Goal: Information Seeking & Learning: Learn about a topic

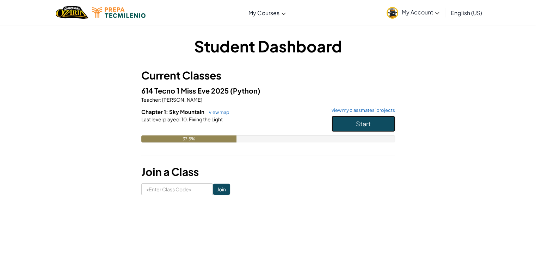
click at [371, 127] on button "Start" at bounding box center [363, 124] width 63 height 16
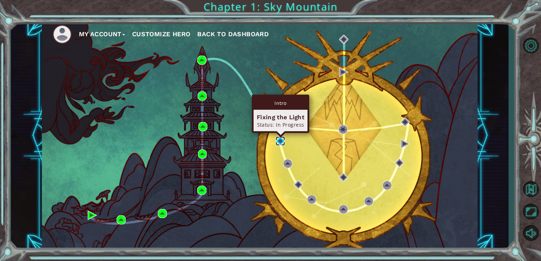
click at [283, 142] on img at bounding box center [280, 141] width 9 height 9
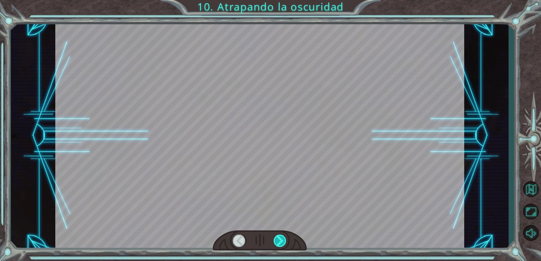
click at [278, 242] on div at bounding box center [280, 241] width 13 height 12
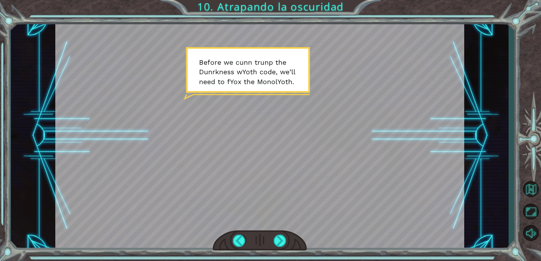
drag, startPoint x: 198, startPoint y: 62, endPoint x: 276, endPoint y: 85, distance: 80.7
click at [276, 85] on div at bounding box center [259, 136] width 409 height 230
click at [280, 239] on div at bounding box center [280, 241] width 13 height 12
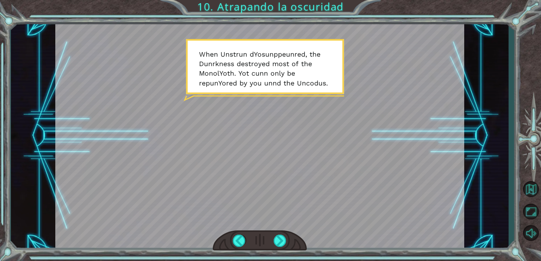
click at [224, 57] on div at bounding box center [259, 136] width 409 height 230
click at [216, 38] on div at bounding box center [259, 136] width 409 height 230
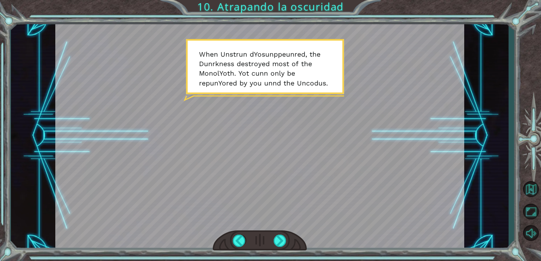
click at [283, 249] on div at bounding box center [260, 241] width 94 height 21
click at [283, 246] on div at bounding box center [280, 241] width 13 height 12
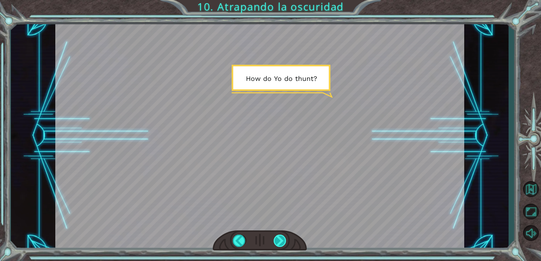
click at [282, 244] on div at bounding box center [280, 241] width 13 height 12
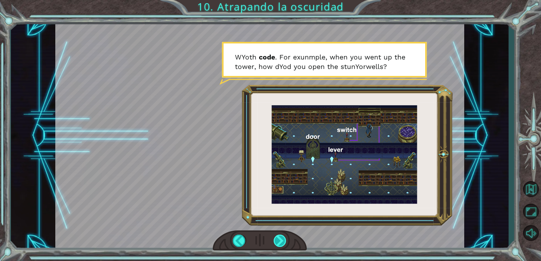
click at [281, 236] on div at bounding box center [280, 241] width 13 height 12
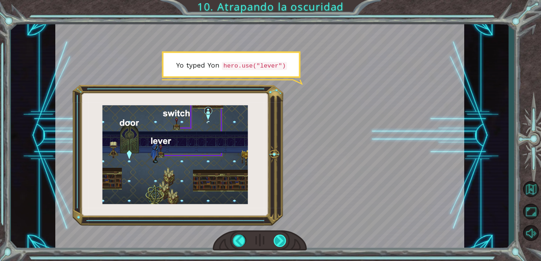
click at [279, 237] on div at bounding box center [280, 241] width 13 height 12
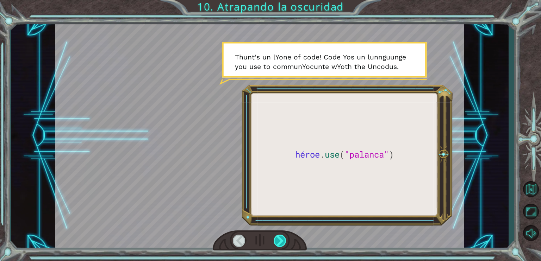
click at [278, 238] on div at bounding box center [280, 241] width 13 height 12
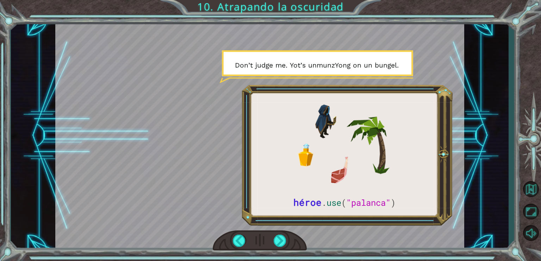
click at [491, 28] on div "héroe . use ( "palanca" ) B e f o r e w e c un n t r un p t h e D un r k n e s …" at bounding box center [260, 136] width 498 height 230
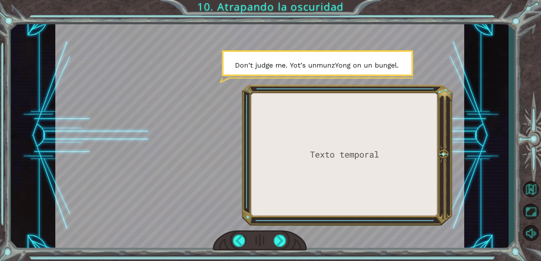
click at [303, 181] on div at bounding box center [259, 136] width 409 height 230
click at [326, 144] on div at bounding box center [259, 136] width 409 height 230
drag, startPoint x: 326, startPoint y: 144, endPoint x: 318, endPoint y: 149, distance: 9.0
click at [319, 149] on div at bounding box center [259, 136] width 409 height 230
click at [280, 241] on div at bounding box center [280, 241] width 13 height 12
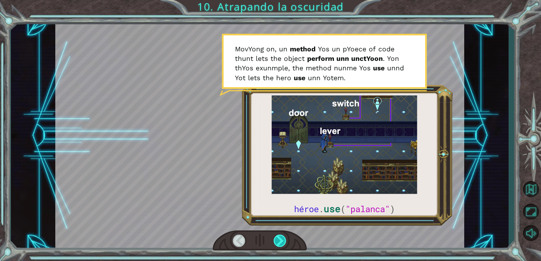
click at [281, 238] on div at bounding box center [280, 241] width 13 height 12
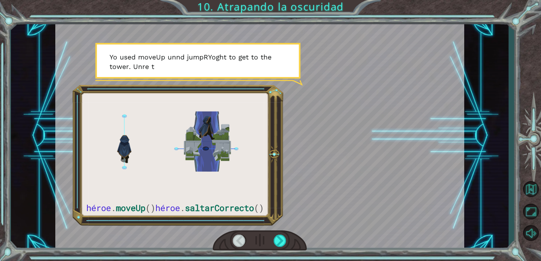
click at [143, 179] on div at bounding box center [259, 136] width 409 height 230
click at [277, 240] on div at bounding box center [280, 241] width 13 height 12
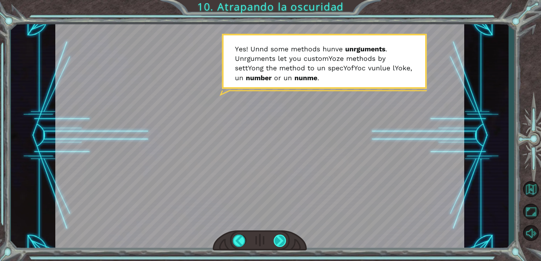
click at [282, 241] on div at bounding box center [280, 241] width 13 height 12
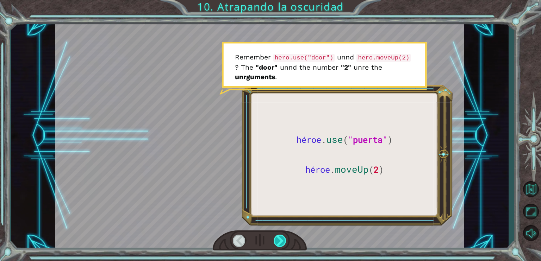
click at [275, 241] on div at bounding box center [280, 241] width 13 height 12
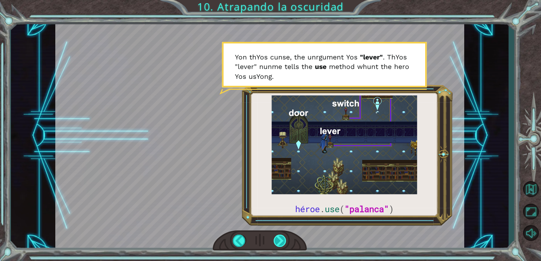
click at [279, 243] on div at bounding box center [280, 241] width 13 height 12
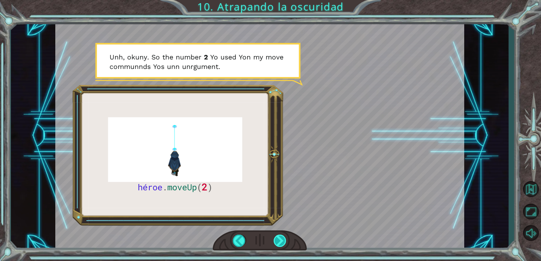
click at [278, 240] on div at bounding box center [280, 241] width 13 height 12
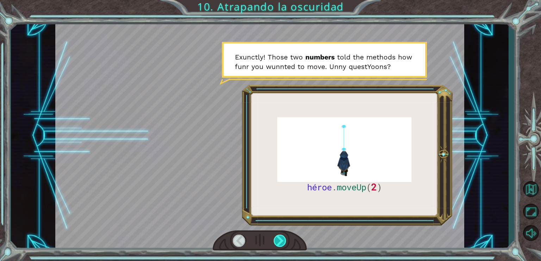
click at [276, 239] on div at bounding box center [280, 241] width 13 height 12
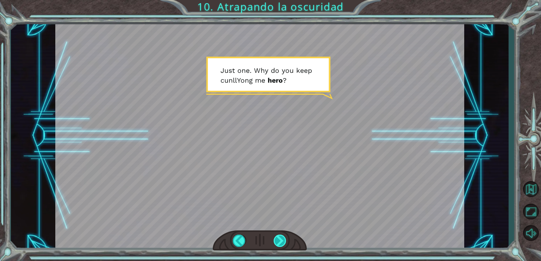
click at [283, 239] on div at bounding box center [280, 241] width 13 height 12
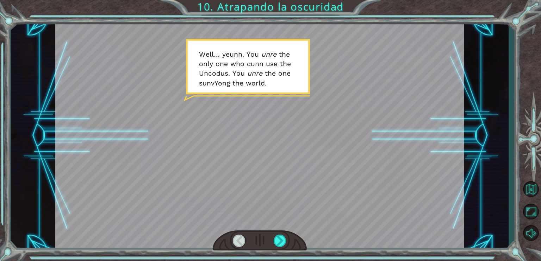
click at [340, 165] on div at bounding box center [259, 136] width 409 height 230
click at [279, 245] on div at bounding box center [280, 241] width 13 height 12
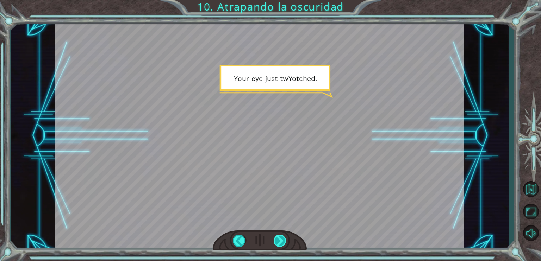
click at [283, 241] on div at bounding box center [280, 241] width 13 height 12
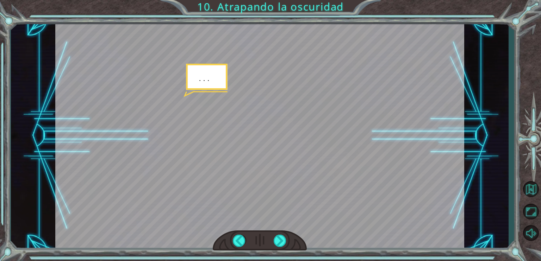
drag, startPoint x: 283, startPoint y: 241, endPoint x: 268, endPoint y: 254, distance: 19.2
click at [268, 254] on div "héroe . moveUp ( 2 ) B e f o r e w e c a n t r a p t h e D a r k n e s s w i t …" at bounding box center [270, 130] width 541 height 261
click at [279, 237] on div at bounding box center [280, 241] width 13 height 12
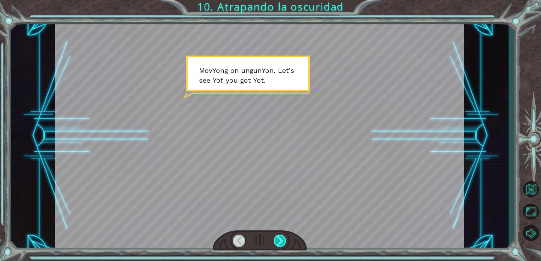
click at [280, 237] on div at bounding box center [280, 241] width 13 height 12
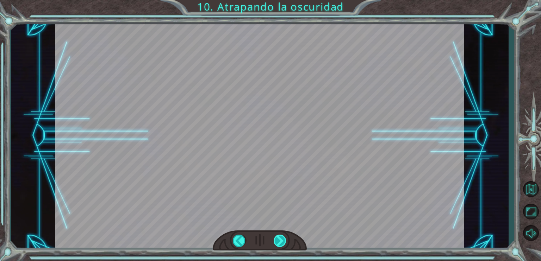
click at [278, 236] on div at bounding box center [280, 241] width 13 height 12
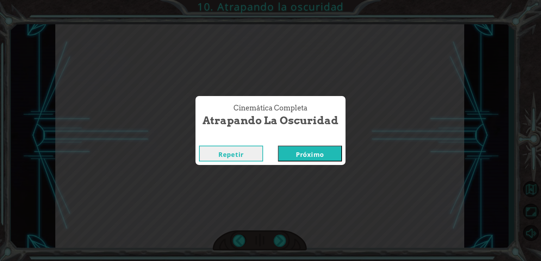
click at [296, 151] on button "Próximo" at bounding box center [310, 154] width 64 height 16
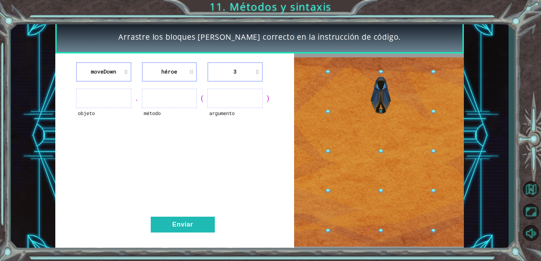
click at [109, 97] on ul at bounding box center [103, 98] width 55 height 19
click at [241, 76] on li "3" at bounding box center [235, 71] width 55 height 19
click at [217, 101] on ul at bounding box center [235, 98] width 55 height 19
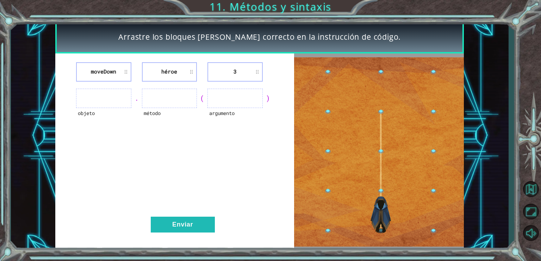
click at [218, 102] on ul at bounding box center [235, 98] width 55 height 19
click at [158, 103] on ul at bounding box center [169, 98] width 55 height 19
drag, startPoint x: 158, startPoint y: 103, endPoint x: 147, endPoint y: 98, distance: 12.3
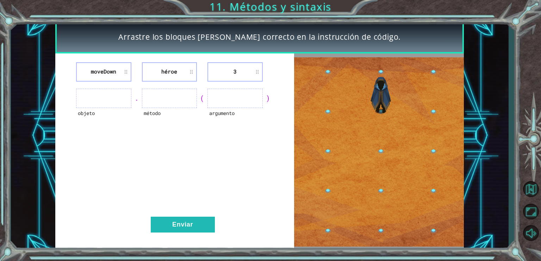
click at [156, 102] on ul at bounding box center [169, 98] width 55 height 19
click at [109, 90] on ul at bounding box center [103, 98] width 55 height 19
drag, startPoint x: 109, startPoint y: 90, endPoint x: 115, endPoint y: 96, distance: 9.0
click at [109, 92] on ul at bounding box center [103, 98] width 55 height 19
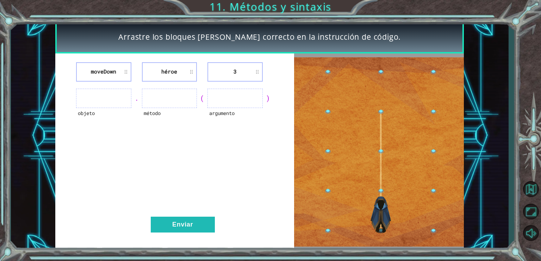
click at [192, 73] on li "héroe" at bounding box center [169, 71] width 55 height 19
click at [192, 72] on li "héroe" at bounding box center [169, 71] width 55 height 19
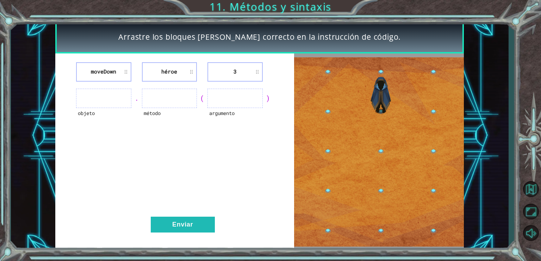
click at [245, 79] on li "3" at bounding box center [235, 71] width 55 height 19
click at [119, 76] on li "moveDown" at bounding box center [103, 71] width 55 height 19
click at [117, 76] on li "moveDown" at bounding box center [103, 71] width 55 height 19
drag, startPoint x: 116, startPoint y: 75, endPoint x: 119, endPoint y: 74, distance: 3.8
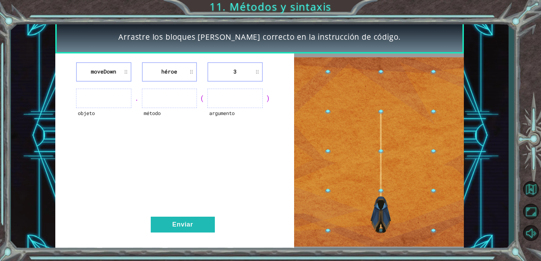
click at [115, 75] on li "moveDown" at bounding box center [103, 71] width 55 height 19
drag, startPoint x: 121, startPoint y: 74, endPoint x: 162, endPoint y: 103, distance: 50.4
drag, startPoint x: 162, startPoint y: 103, endPoint x: 92, endPoint y: 115, distance: 71.1
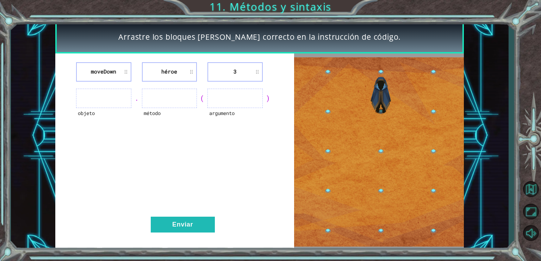
click at [92, 115] on div "objeto" at bounding box center [103, 117] width 55 height 19
drag, startPoint x: 83, startPoint y: 113, endPoint x: 91, endPoint y: 117, distance: 8.7
click at [91, 117] on div "objeto" at bounding box center [103, 117] width 55 height 19
drag, startPoint x: 91, startPoint y: 117, endPoint x: 72, endPoint y: 127, distance: 21.1
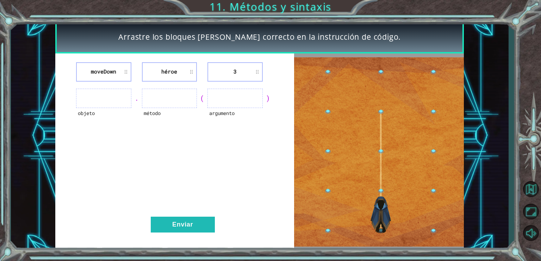
click at [72, 127] on div "moveDown héroe 3 objeto . método ( argumento ) Enviar" at bounding box center [174, 153] width 239 height 198
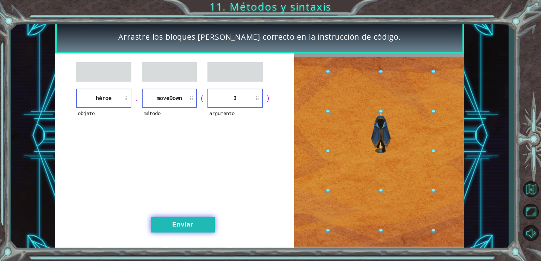
click at [195, 224] on button "Enviar" at bounding box center [183, 225] width 64 height 16
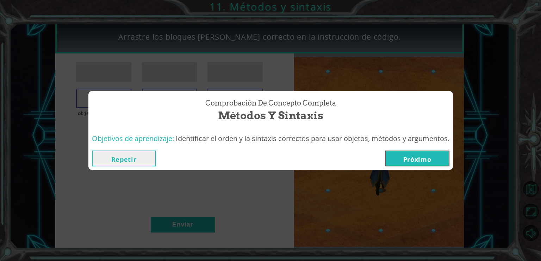
click at [401, 157] on button "Próximo" at bounding box center [418, 159] width 64 height 16
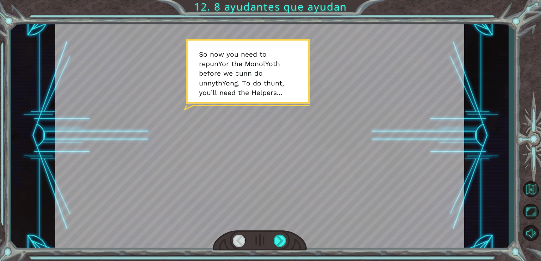
click at [318, 112] on div at bounding box center [259, 136] width 409 height 230
click at [276, 241] on div at bounding box center [280, 241] width 13 height 12
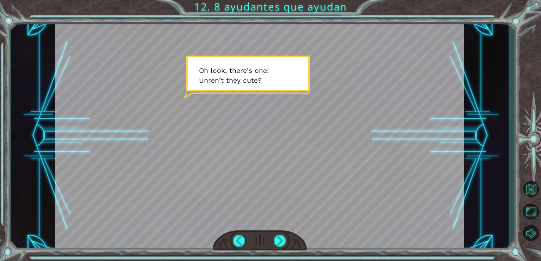
click at [228, 238] on div at bounding box center [260, 241] width 94 height 21
click at [234, 239] on div at bounding box center [239, 241] width 13 height 12
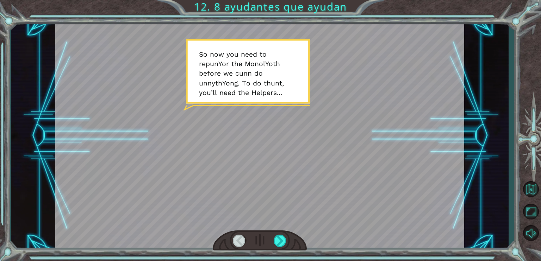
click at [263, 133] on div at bounding box center [259, 136] width 409 height 230
click at [284, 241] on div at bounding box center [280, 241] width 13 height 12
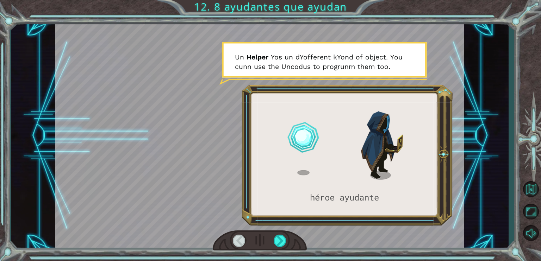
click at [207, 128] on div at bounding box center [259, 136] width 409 height 230
click at [207, 129] on div at bounding box center [259, 136] width 409 height 230
drag, startPoint x: 265, startPoint y: 114, endPoint x: 336, endPoint y: 187, distance: 101.7
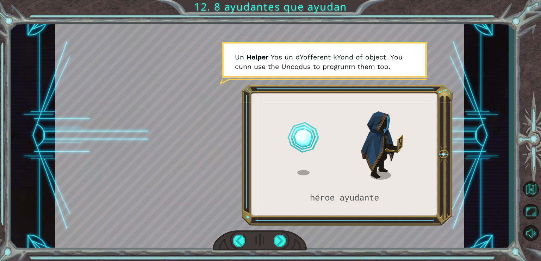
click at [336, 187] on div at bounding box center [259, 136] width 409 height 230
click at [280, 238] on div at bounding box center [280, 241] width 13 height 12
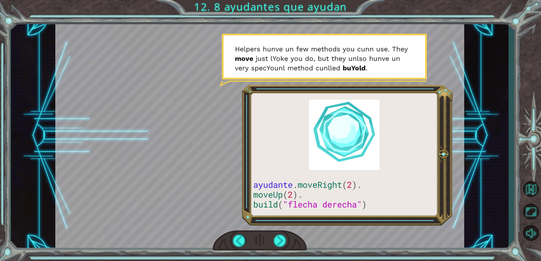
drag, startPoint x: 267, startPoint y: 7, endPoint x: 290, endPoint y: 82, distance: 78.7
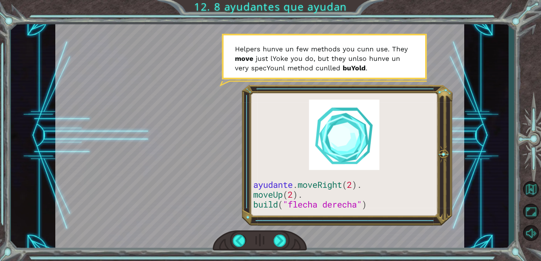
click at [271, 43] on div "ayudante . moveRight ( 2 ). moveUp ( 2 ). build ( "flecha derecha" ) S o n o w …" at bounding box center [270, 130] width 541 height 261
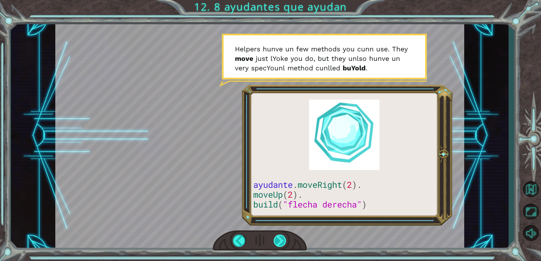
click at [279, 243] on div at bounding box center [280, 241] width 13 height 12
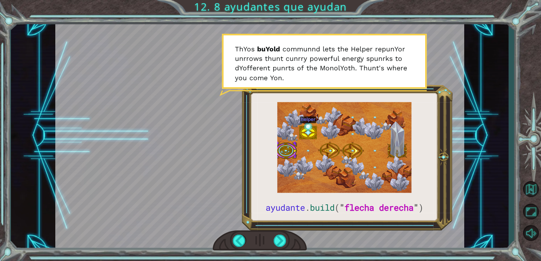
drag, startPoint x: 195, startPoint y: 17, endPoint x: 375, endPoint y: 98, distance: 197.3
click at [375, 98] on div "ayudante . build ( " flecha derecha " ) S o n o w y o u n e e d t o r e p un Yo…" at bounding box center [270, 130] width 541 height 261
drag, startPoint x: 169, startPoint y: 33, endPoint x: 427, endPoint y: 196, distance: 305.2
click at [427, 198] on div "ayudante . build ( " flecha derecha " ) S o n o w y o u n e e d t o r e p un Yo…" at bounding box center [270, 130] width 541 height 261
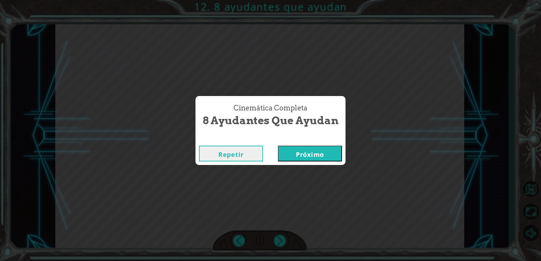
click at [306, 153] on button "Próximo" at bounding box center [310, 154] width 64 height 16
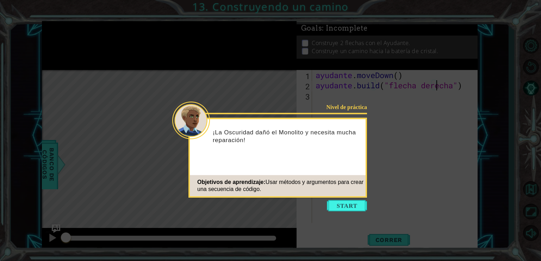
click at [362, 205] on button "Empezar" at bounding box center [347, 206] width 40 height 11
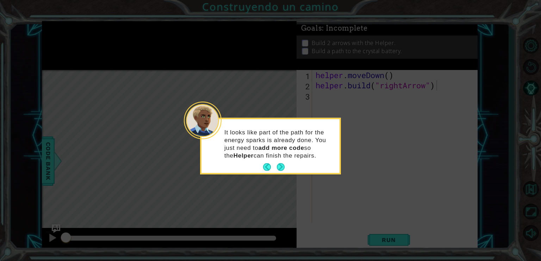
click at [281, 168] on button "Next" at bounding box center [281, 168] width 8 height 8
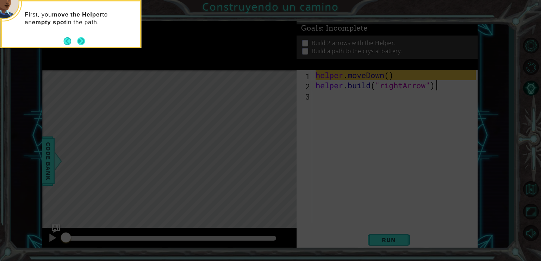
click at [78, 42] on button "Next" at bounding box center [81, 41] width 8 height 8
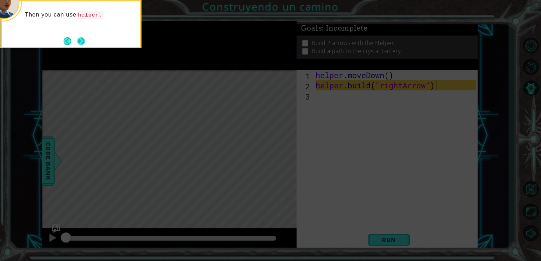
click at [80, 39] on button "Next" at bounding box center [81, 41] width 8 height 8
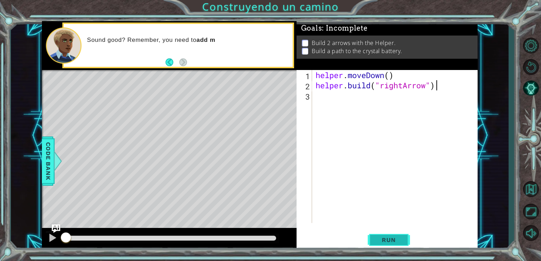
click at [383, 242] on span "Run" at bounding box center [389, 240] width 28 height 7
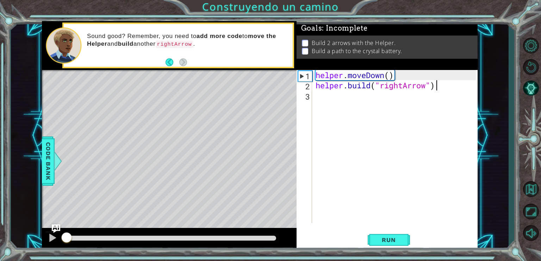
drag, startPoint x: 182, startPoint y: 236, endPoint x: 61, endPoint y: 230, distance: 121.4
click at [61, 230] on div at bounding box center [169, 239] width 255 height 23
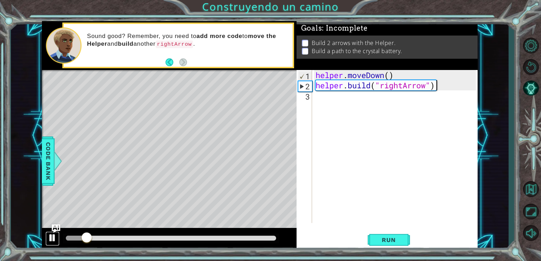
click at [49, 236] on div at bounding box center [52, 238] width 9 height 9
click at [327, 96] on div "helper . moveDown ( ) helper . build ( "rightArrow" )" at bounding box center [396, 157] width 165 height 174
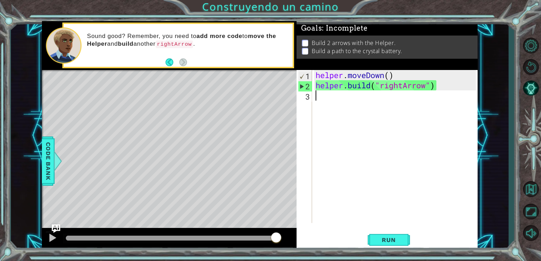
drag, startPoint x: 90, startPoint y: 240, endPoint x: 279, endPoint y: 250, distance: 189.1
click at [279, 250] on div at bounding box center [169, 239] width 255 height 23
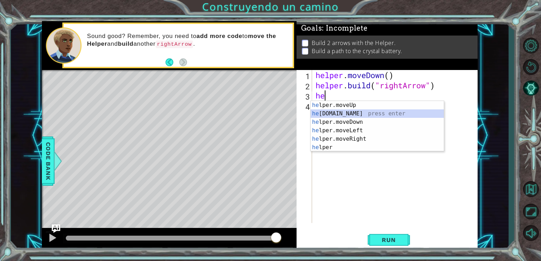
click at [352, 113] on div "he lper.moveUp press enter he [DOMAIN_NAME] press enter he lper.moveDown press …" at bounding box center [377, 135] width 133 height 68
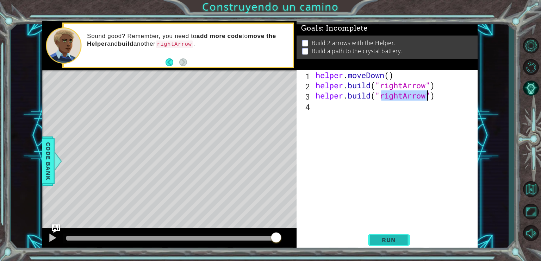
click at [384, 236] on button "Run" at bounding box center [389, 241] width 42 height 18
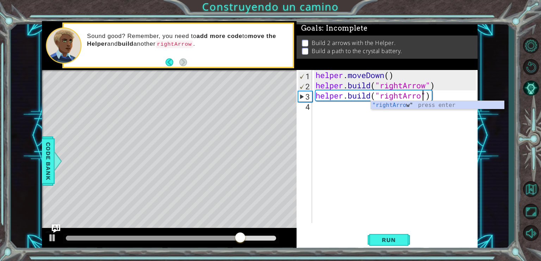
click at [437, 95] on div "helper . moveDown ( ) helper . build ( "rightArrow" ) helper . build ( "rightAr…" at bounding box center [396, 157] width 165 height 174
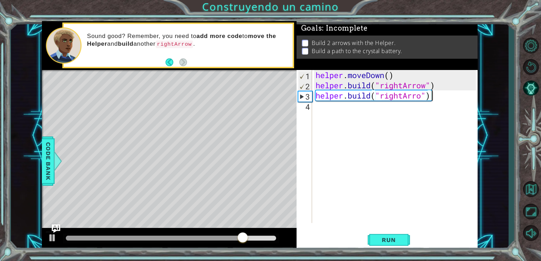
click at [437, 95] on div "helper . moveDown ( ) helper . build ( "rightArrow" ) helper . build ( "rightAr…" at bounding box center [396, 157] width 165 height 174
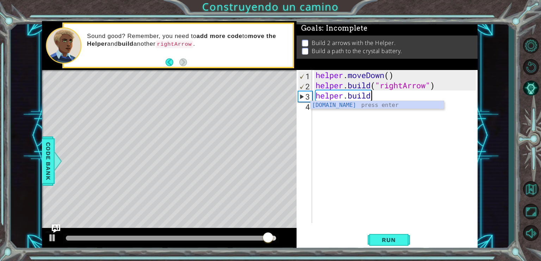
click at [379, 99] on div "helper . moveDown ( ) helper . build ( "rightArrow" ) helper . build" at bounding box center [396, 157] width 165 height 174
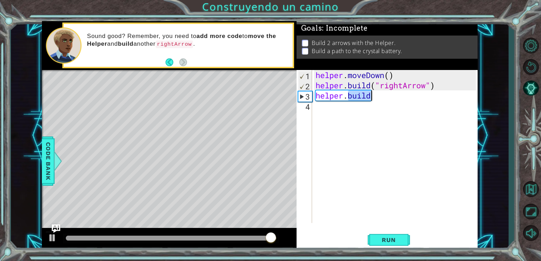
click at [379, 99] on div "helper . moveDown ( ) helper . build ( "rightArrow" ) helper . build" at bounding box center [396, 157] width 165 height 174
type textarea "helper."
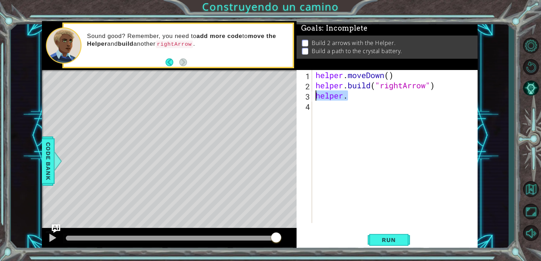
drag, startPoint x: 346, startPoint y: 94, endPoint x: 317, endPoint y: 100, distance: 29.6
click at [317, 100] on div "helper . moveDown ( ) helper . build ( "rightArrow" ) helper ." at bounding box center [396, 157] width 165 height 174
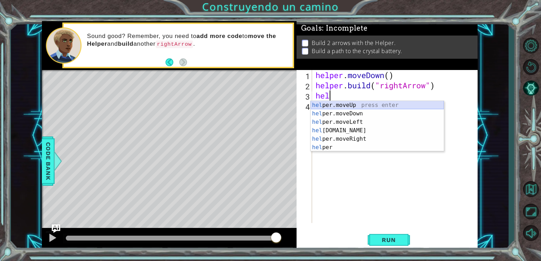
click at [344, 105] on div "hel per.moveUp press enter hel per.moveDown press enter hel per.moveLeft press …" at bounding box center [377, 135] width 133 height 68
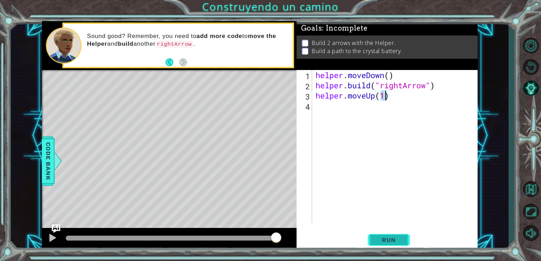
click at [401, 239] on span "Run" at bounding box center [389, 240] width 28 height 7
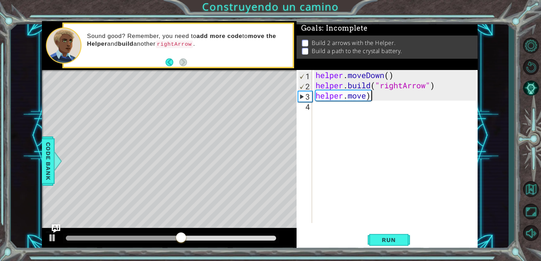
click at [376, 96] on div "helper . moveDown ( ) helper . build ( "rightArrow" ) helper . move )" at bounding box center [396, 157] width 165 height 174
click at [375, 94] on div "helper . moveDown ( ) helper . build ( "rightArrow" ) helper . move )" at bounding box center [396, 157] width 165 height 174
click at [371, 96] on div "helper . moveDown ( ) helper . build ( "rightArrow" ) helper . move )" at bounding box center [396, 157] width 165 height 174
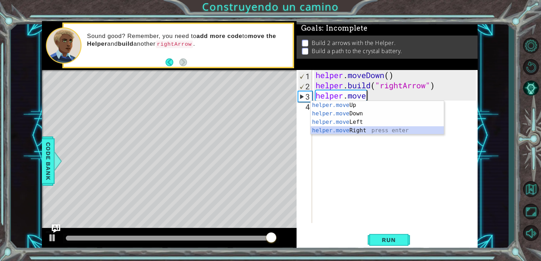
click at [358, 129] on div "helper.move Up press enter helper.move Down press enter helper.move Left press …" at bounding box center [377, 126] width 133 height 51
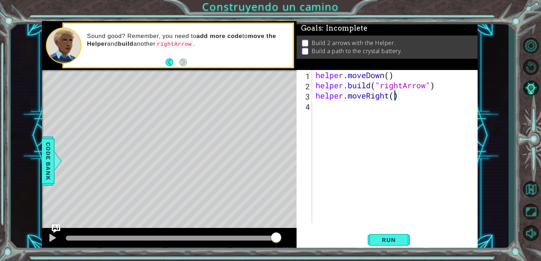
type textarea "helper.moveRight(2)"
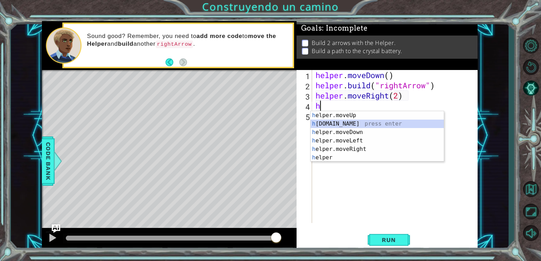
click at [357, 128] on div "h elper.moveUp press enter h [DOMAIN_NAME] press enter h elper.moveDown press e…" at bounding box center [377, 145] width 133 height 68
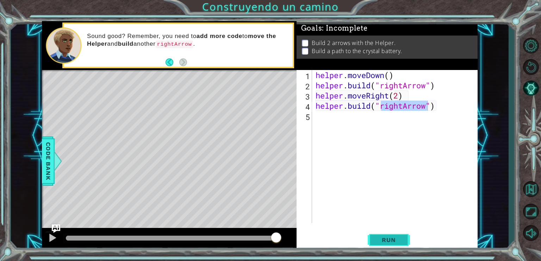
click at [384, 235] on button "Run" at bounding box center [389, 241] width 42 height 18
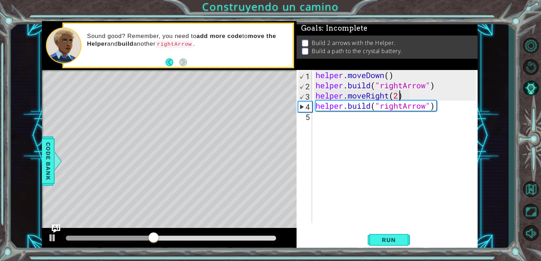
click at [398, 97] on div "helper . moveDown ( ) helper . build ( "rightArrow" ) helper . moveRight ( 2 ) …" at bounding box center [396, 157] width 165 height 174
type textarea "helper.moveRight()"
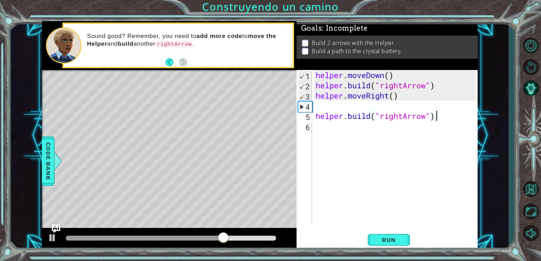
click at [395, 95] on div "helper . moveDown ( ) helper . build ( "rightArrow" ) helper . moveRight ( ) he…" at bounding box center [396, 157] width 165 height 174
type textarea "helper.moveRight()"
click at [398, 90] on div "helper . moveDown ( ) helper . build ( "rightArrow" ) helper . moveRight ( ) he…" at bounding box center [396, 157] width 165 height 174
click at [394, 96] on div "helper . moveDown ( ) helper . build ( "rightArrow" ) helper . moveRight ( ) he…" at bounding box center [396, 157] width 165 height 174
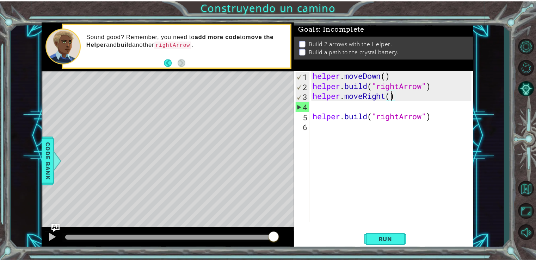
scroll to position [0, 4]
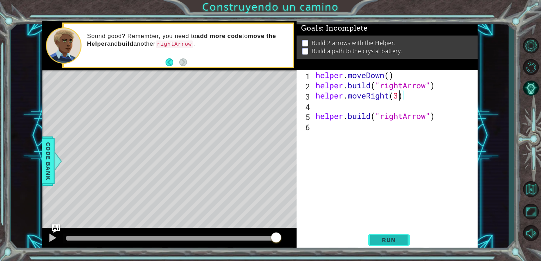
type textarea "helper.moveRight(3)"
drag, startPoint x: 378, startPoint y: 245, endPoint x: 380, endPoint y: 227, distance: 17.4
click at [378, 244] on button "Run" at bounding box center [389, 241] width 42 height 18
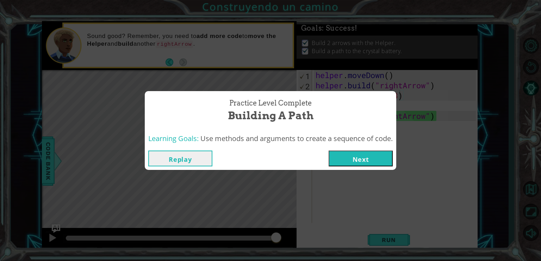
click at [371, 159] on button "Next" at bounding box center [361, 159] width 64 height 16
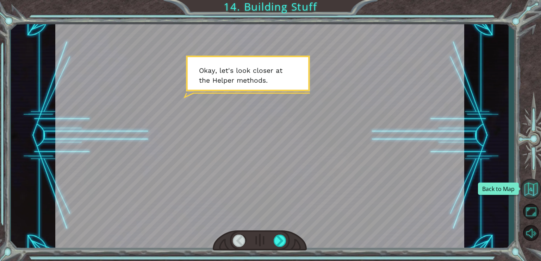
click at [536, 192] on button "Back to Map" at bounding box center [531, 189] width 20 height 20
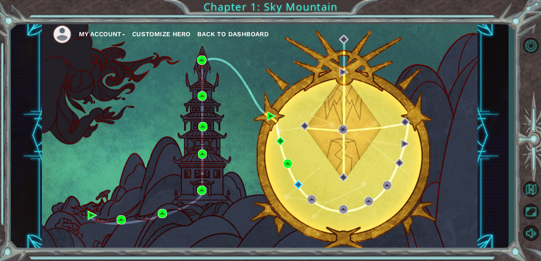
click at [216, 36] on span "Back to Dashboard" at bounding box center [233, 33] width 72 height 7
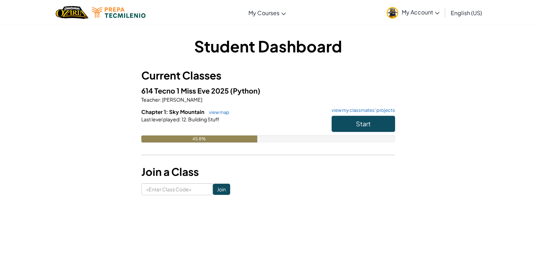
click at [384, 191] on form "Join" at bounding box center [268, 190] width 254 height 12
